Goal: Information Seeking & Learning: Learn about a topic

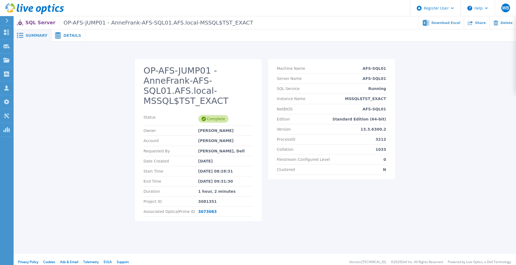
click at [71, 35] on span "Details" at bounding box center [72, 35] width 18 height 4
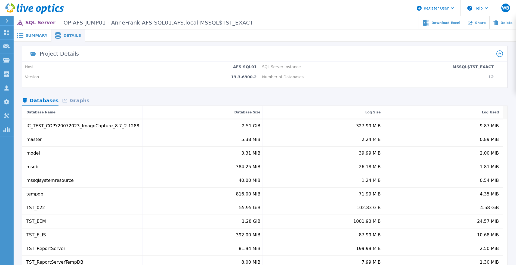
click at [77, 99] on div "Graphs" at bounding box center [76, 101] width 35 height 10
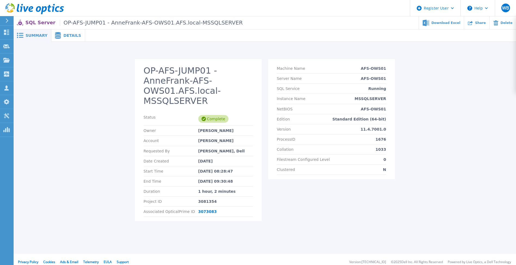
click at [66, 33] on span "Details" at bounding box center [72, 35] width 18 height 4
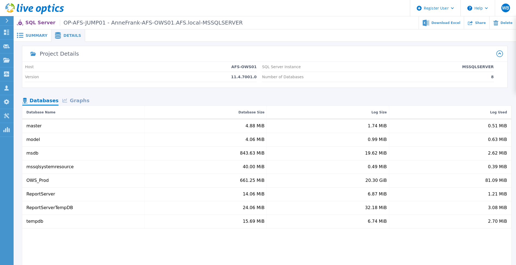
click at [79, 99] on div "Graphs" at bounding box center [76, 101] width 35 height 10
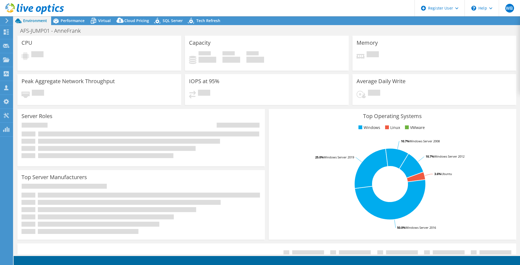
select select "EUFrankfurt"
select select "EUR"
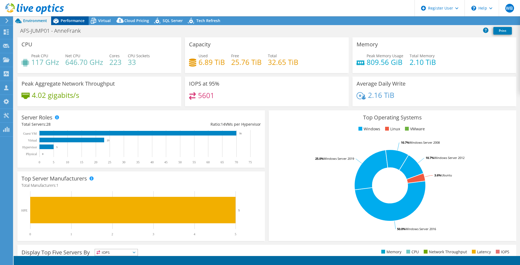
radio input "true"
radio input "false"
click at [73, 21] on span "Performance" at bounding box center [73, 20] width 24 height 5
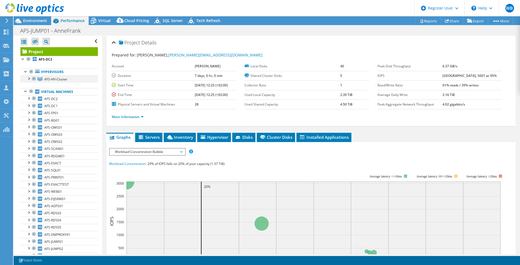
click at [28, 78] on div at bounding box center [28, 77] width 5 height 5
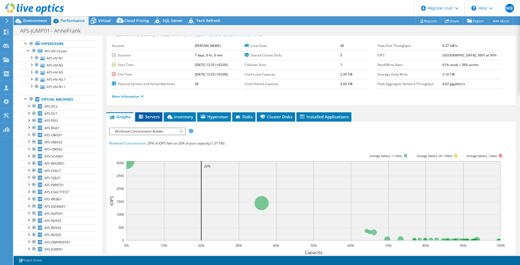
scroll to position [27, 0]
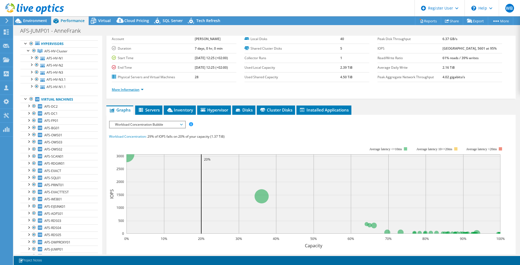
click at [137, 91] on link "More Information" at bounding box center [128, 89] width 32 height 5
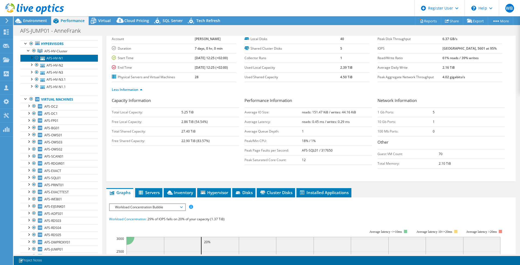
click at [52, 58] on link "AFS-HV-N1" at bounding box center [59, 57] width 78 height 7
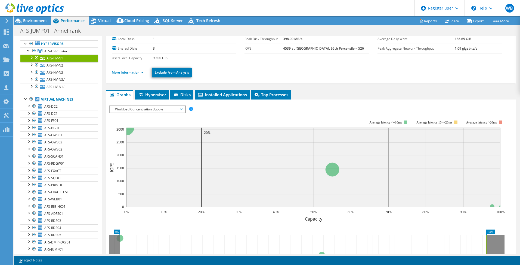
click at [136, 72] on link "More Information" at bounding box center [128, 72] width 32 height 5
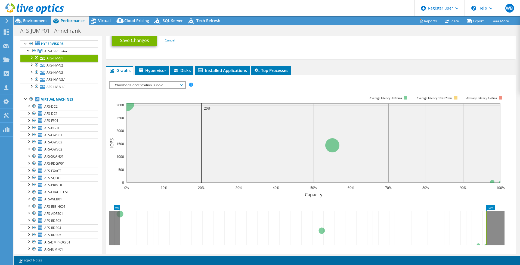
scroll to position [299, 0]
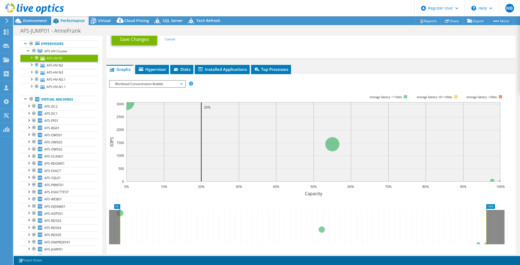
click at [169, 86] on span "Workload Concentration Bubble" at bounding box center [147, 84] width 70 height 7
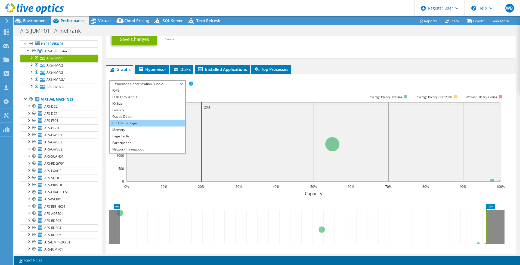
click at [154, 124] on li "CPU Percentage" at bounding box center [147, 123] width 75 height 7
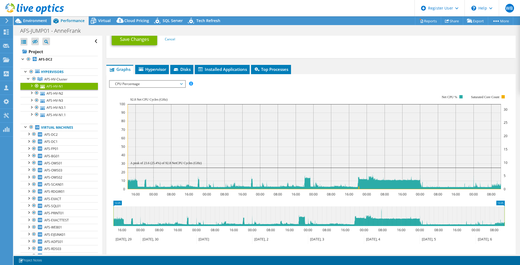
click at [155, 85] on span "CPU Percentage" at bounding box center [147, 84] width 70 height 7
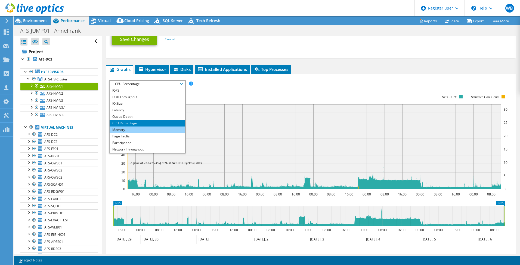
click at [146, 130] on li "Memory" at bounding box center [147, 129] width 75 height 7
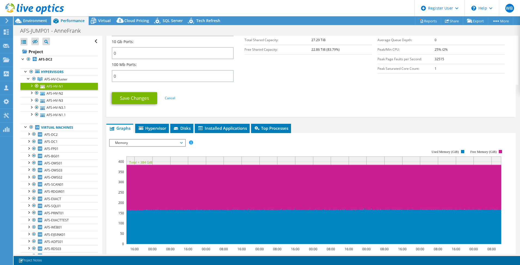
scroll to position [281, 0]
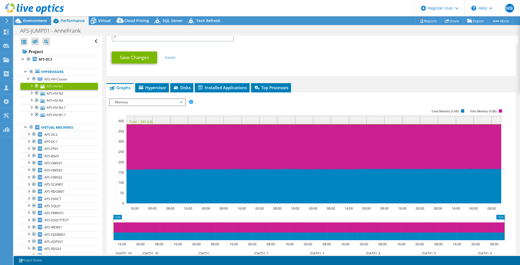
click at [158, 103] on span "Memory" at bounding box center [147, 102] width 70 height 7
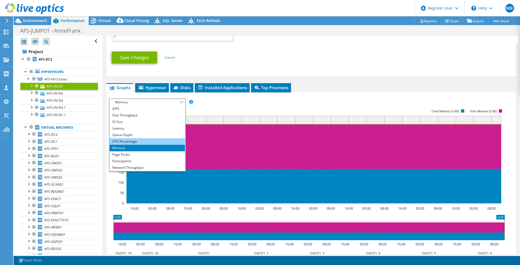
click at [154, 141] on li "CPU Percentage" at bounding box center [147, 141] width 75 height 7
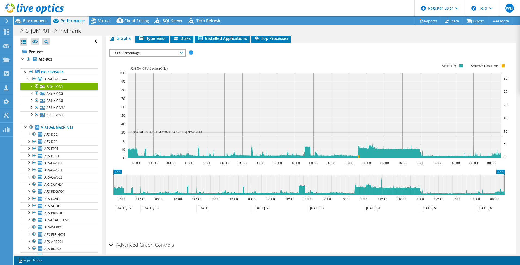
scroll to position [336, 0]
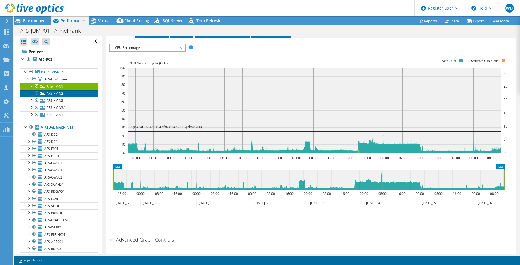
click at [56, 93] on link "AFS-HV-N2" at bounding box center [59, 93] width 78 height 7
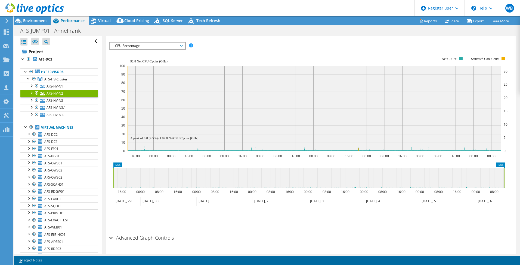
scroll to position [89, 0]
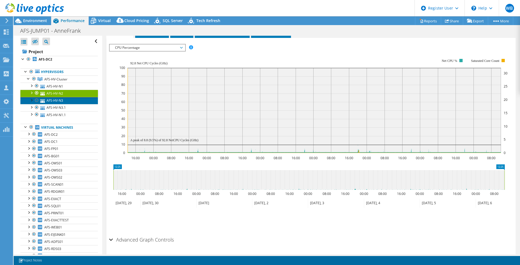
click at [55, 100] on link "AFS-HV-N3" at bounding box center [59, 100] width 78 height 7
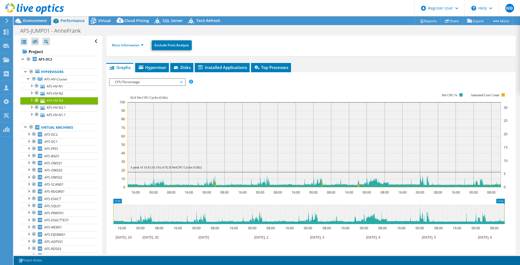
scroll to position [0, 0]
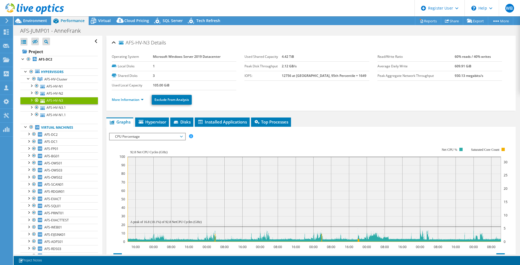
click at [133, 97] on li "More Information" at bounding box center [129, 100] width 35 height 6
click at [132, 98] on link "More Information" at bounding box center [128, 99] width 32 height 5
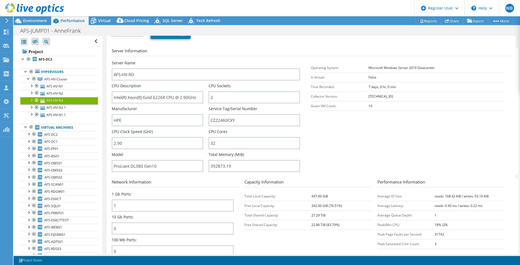
scroll to position [82, 0]
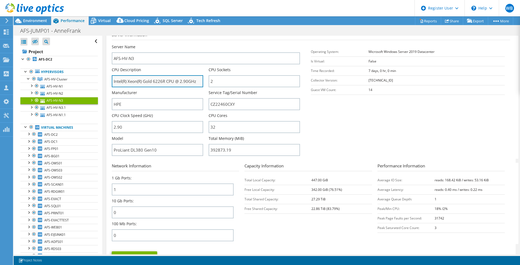
drag, startPoint x: 165, startPoint y: 81, endPoint x: 154, endPoint y: 81, distance: 10.9
click at [154, 81] on input "Intel(R) Xeon(R) Gold 6226R CPU @ 2.90GHz" at bounding box center [157, 81] width 91 height 12
click at [311, 112] on section "Server Information Server Name AFS-HV-N3 CPU Description Intel(R) Xeon(R) Gold …" at bounding box center [312, 95] width 401 height 127
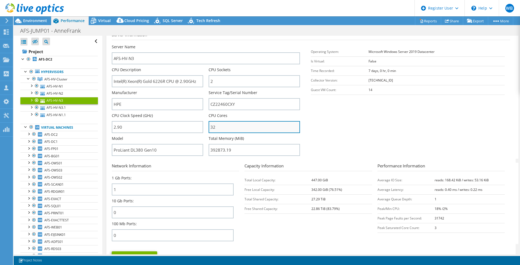
drag, startPoint x: 214, startPoint y: 127, endPoint x: 210, endPoint y: 127, distance: 4.9
click at [210, 127] on input "32" at bounding box center [254, 127] width 91 height 12
click at [317, 128] on section "Server Information Server Name AFS-HV-N3 CPU Description Intel(R) Xeon(R) Gold …" at bounding box center [312, 95] width 401 height 127
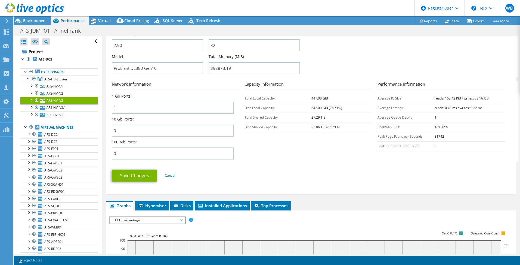
scroll to position [191, 0]
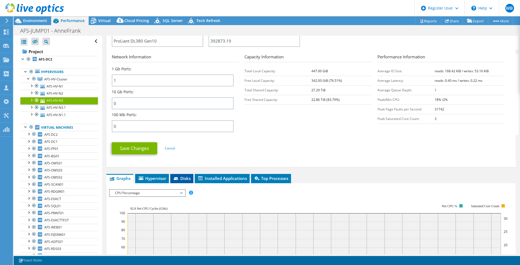
click at [182, 177] on span "Disks" at bounding box center [182, 177] width 18 height 5
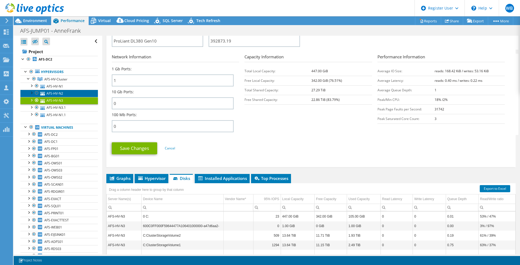
click at [54, 93] on link "AFS-HV-N2" at bounding box center [59, 93] width 78 height 7
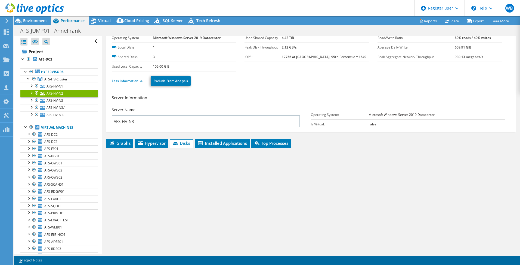
scroll to position [9, 0]
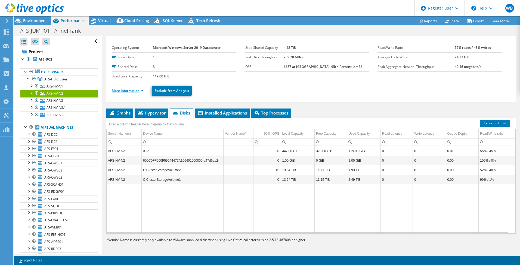
click at [120, 88] on link "More Information" at bounding box center [128, 90] width 32 height 5
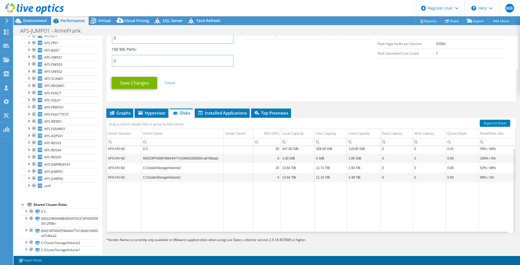
scroll to position [111, 0]
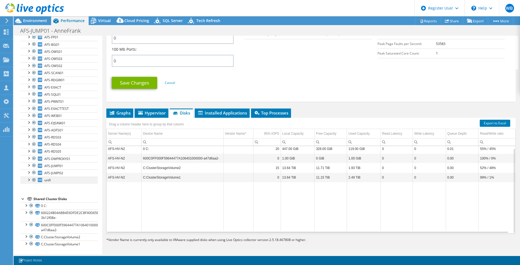
click at [29, 180] on div at bounding box center [28, 178] width 5 height 5
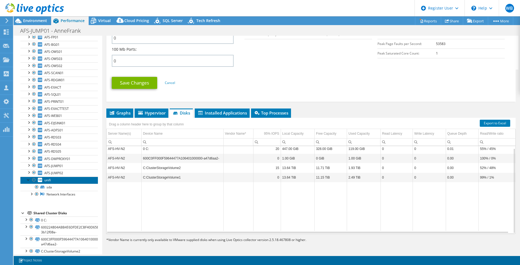
click at [60, 181] on link "unifi" at bounding box center [59, 179] width 78 height 7
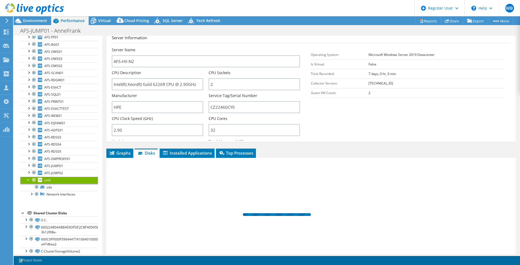
scroll to position [9, 0]
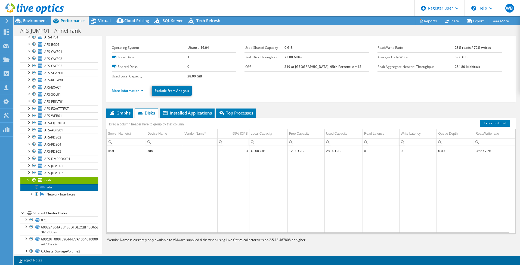
click at [53, 188] on link "sda" at bounding box center [59, 186] width 78 height 7
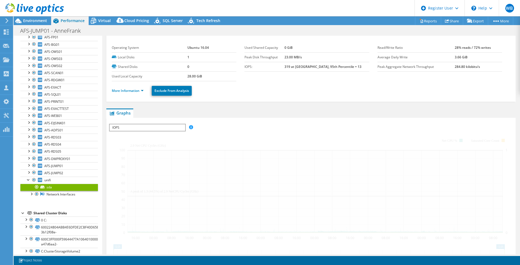
scroll to position [68, 0]
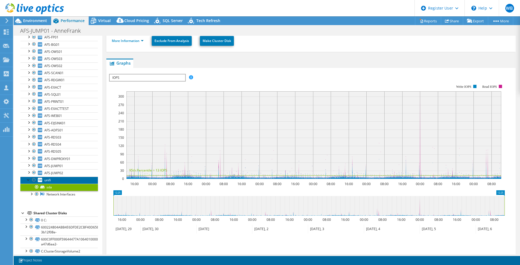
click at [63, 179] on link "unifi" at bounding box center [59, 179] width 78 height 7
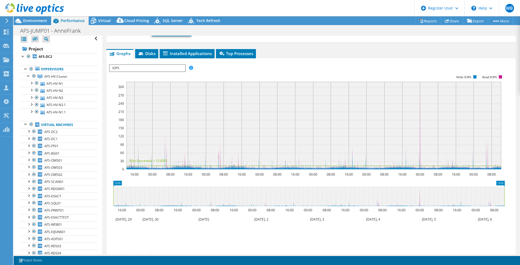
scroll to position [0, 0]
